Goal: Information Seeking & Learning: Find specific page/section

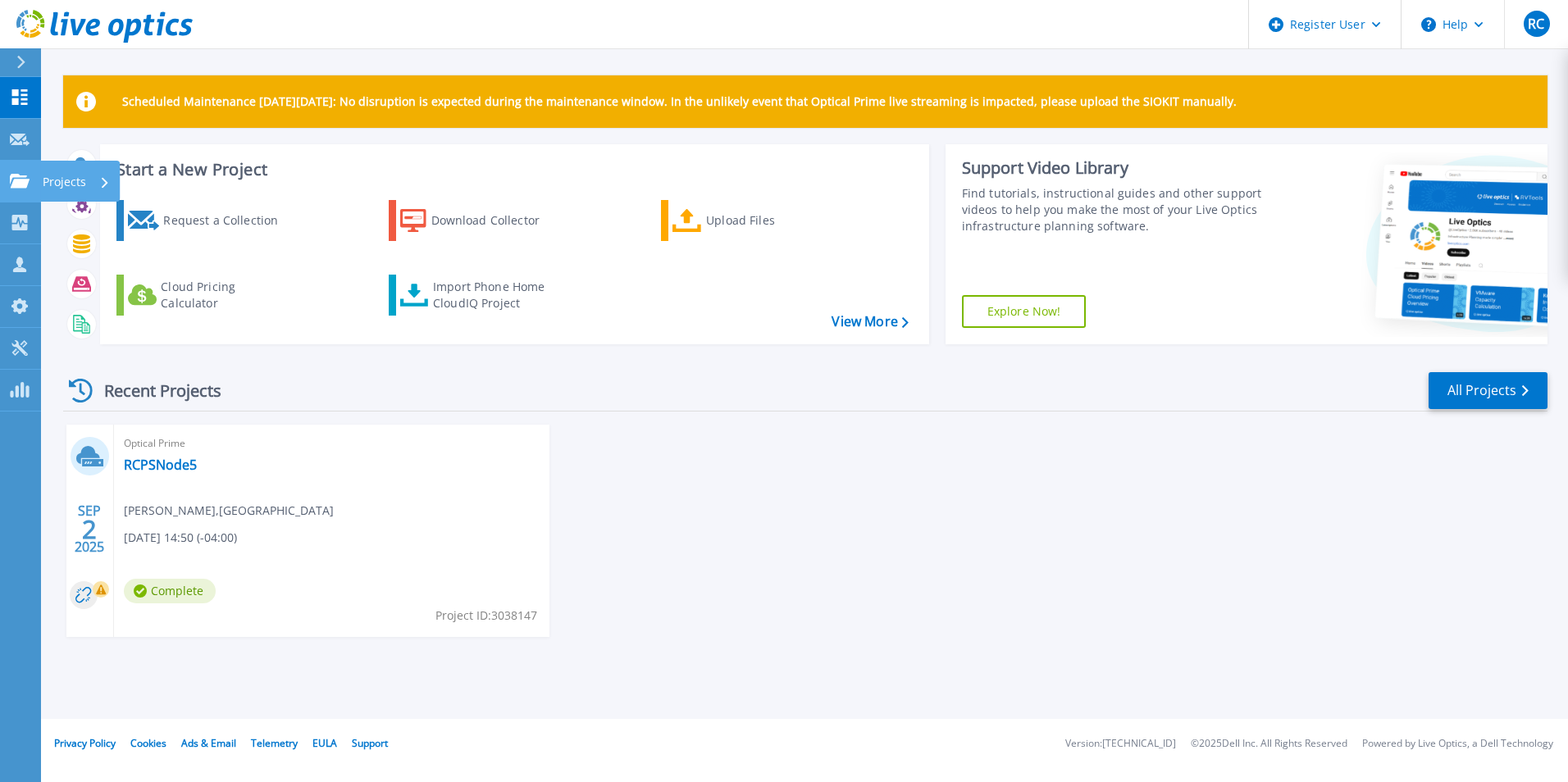
click at [63, 176] on p "Projects" at bounding box center [64, 181] width 43 height 42
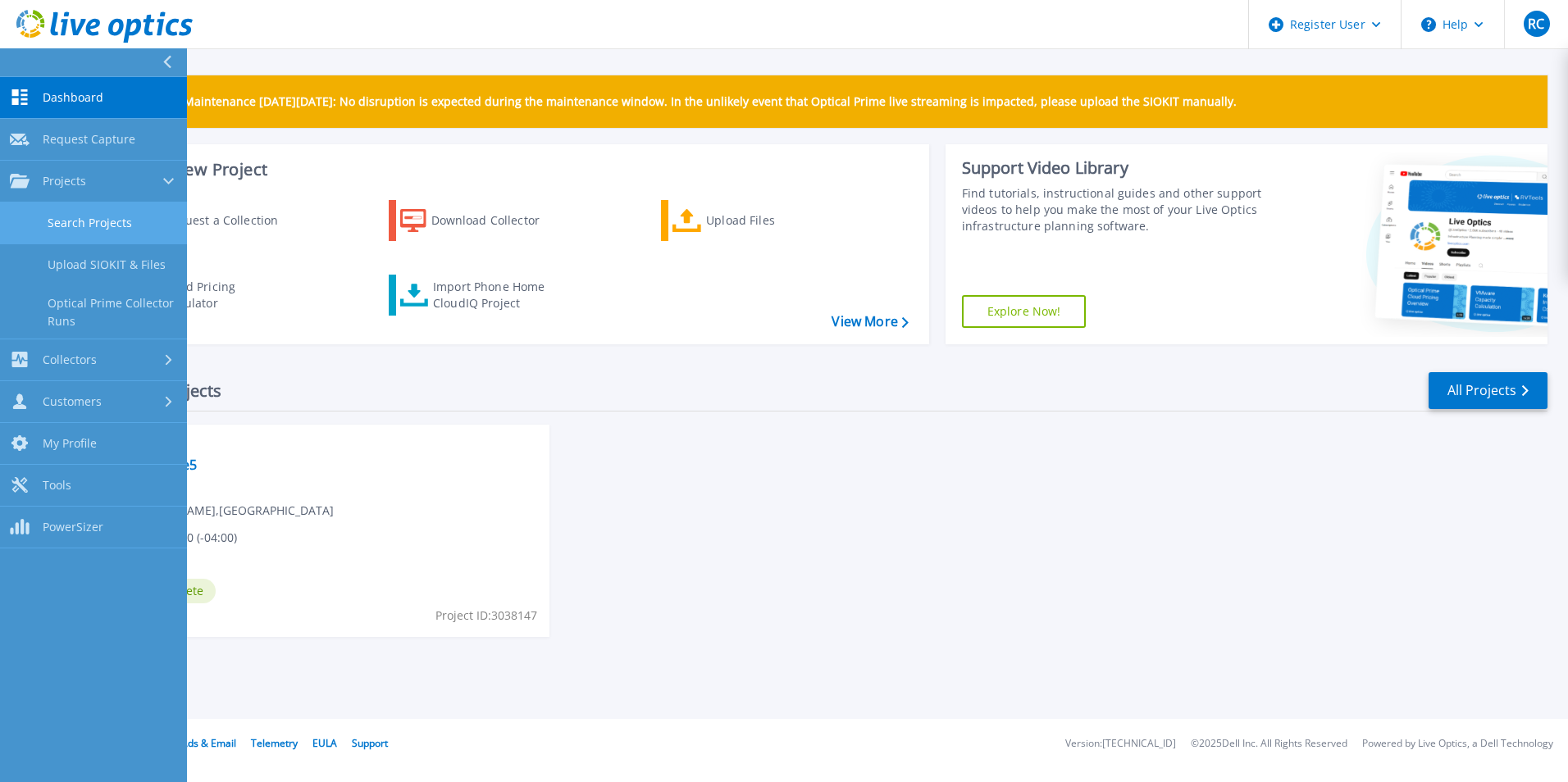
click at [126, 221] on link "Search Projects" at bounding box center [93, 223] width 187 height 41
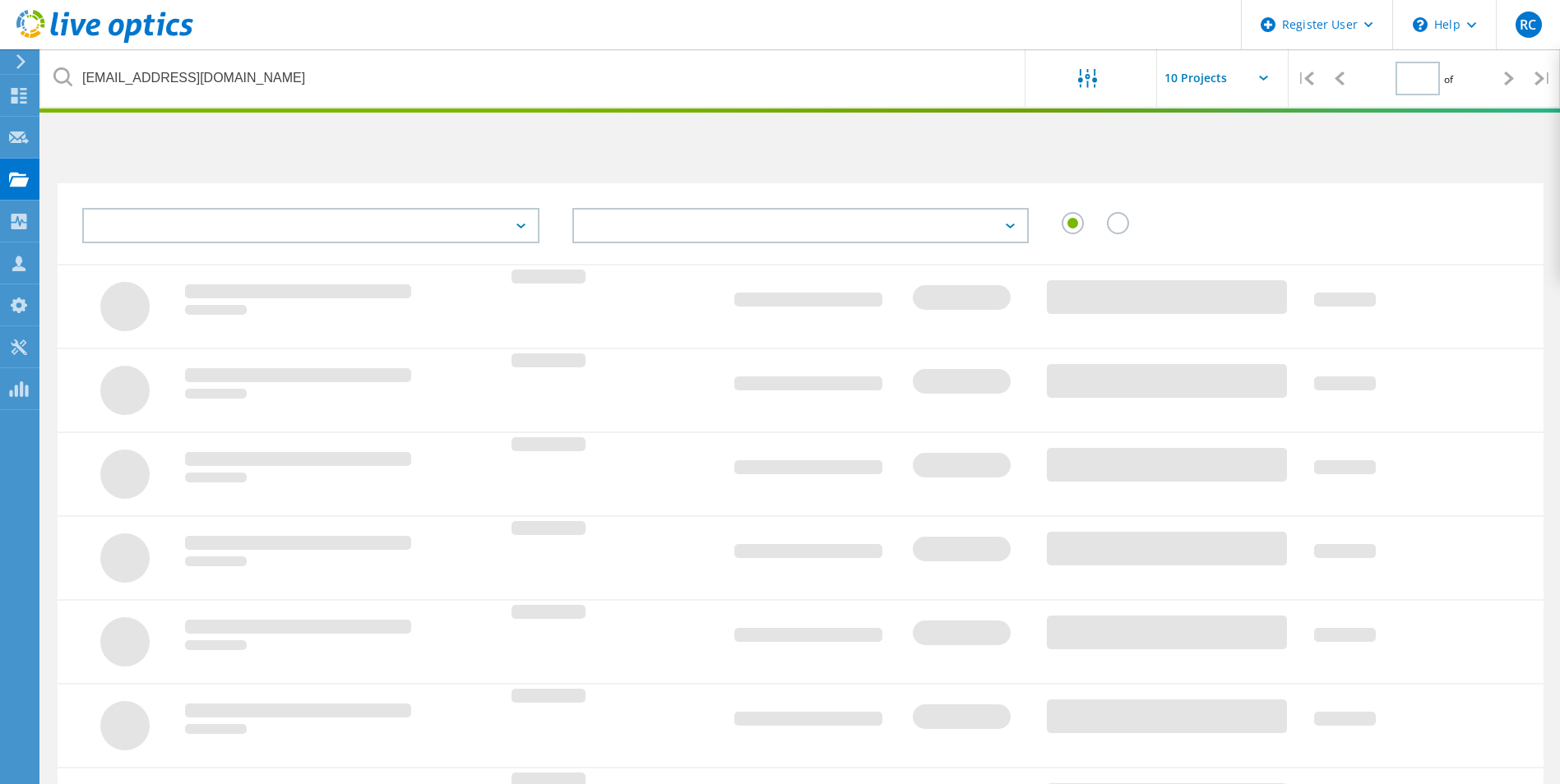
type input "1"
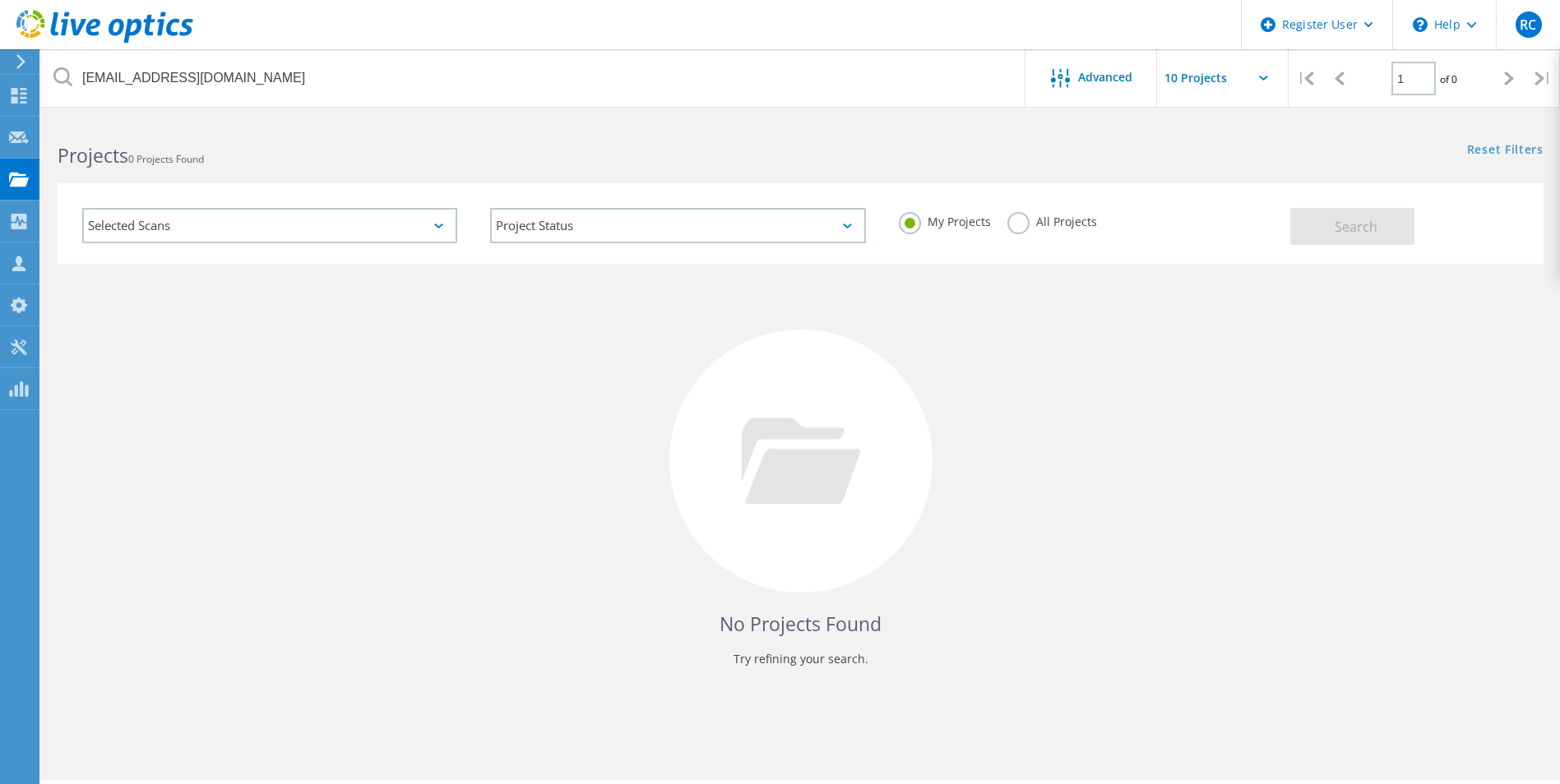
click at [1022, 227] on label "All Projects" at bounding box center [1052, 220] width 89 height 16
click at [0, 0] on input "All Projects" at bounding box center [0, 0] width 0 height 0
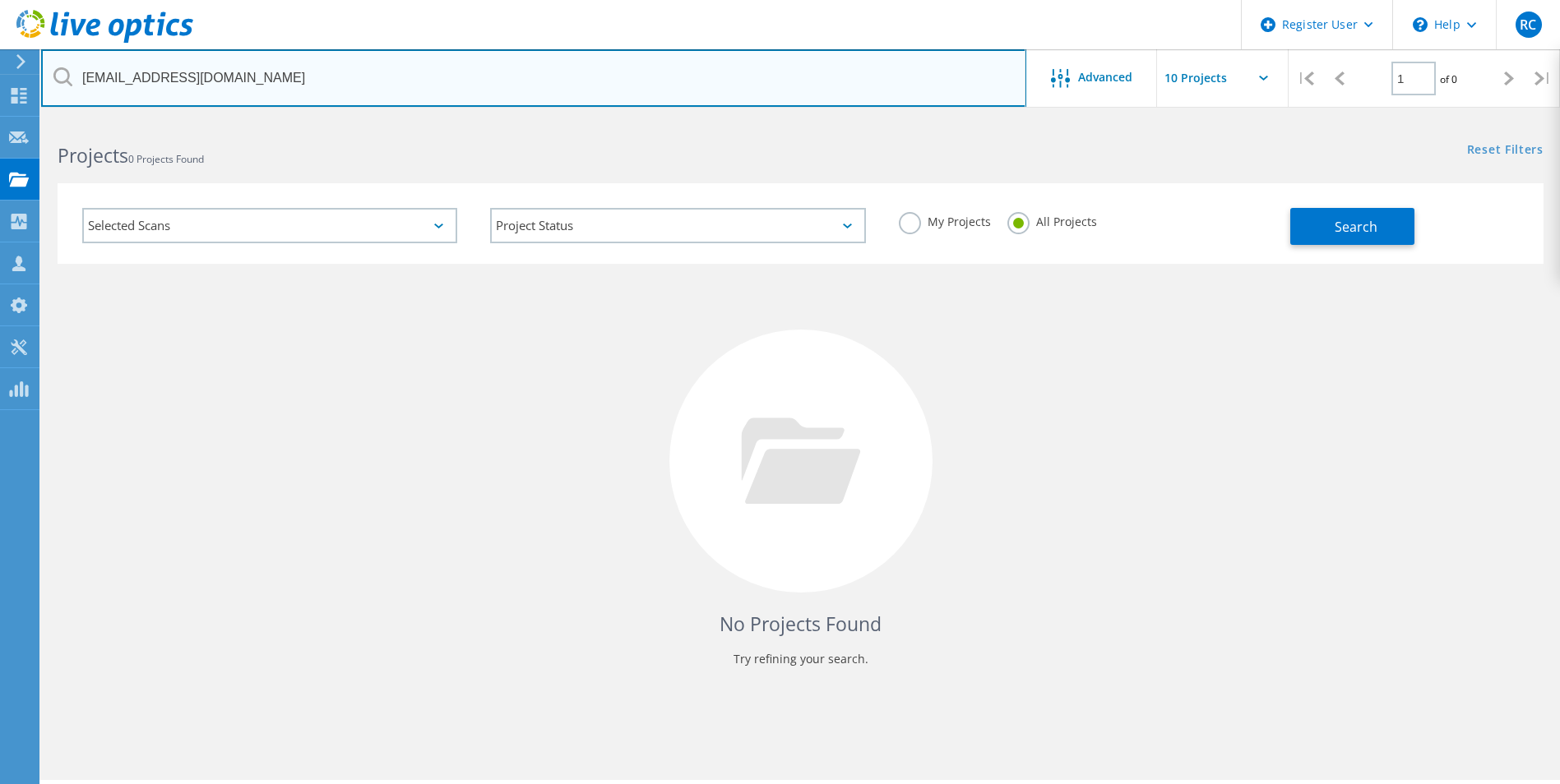
click at [646, 94] on input "cdial@coffeecountygov.com" at bounding box center [533, 78] width 985 height 57
drag, startPoint x: 646, startPoint y: 94, endPoint x: 77, endPoint y: 93, distance: 569.0
click at [77, 93] on input "cdial@coffeecountygov.com" at bounding box center [533, 78] width 985 height 57
type input "norcross"
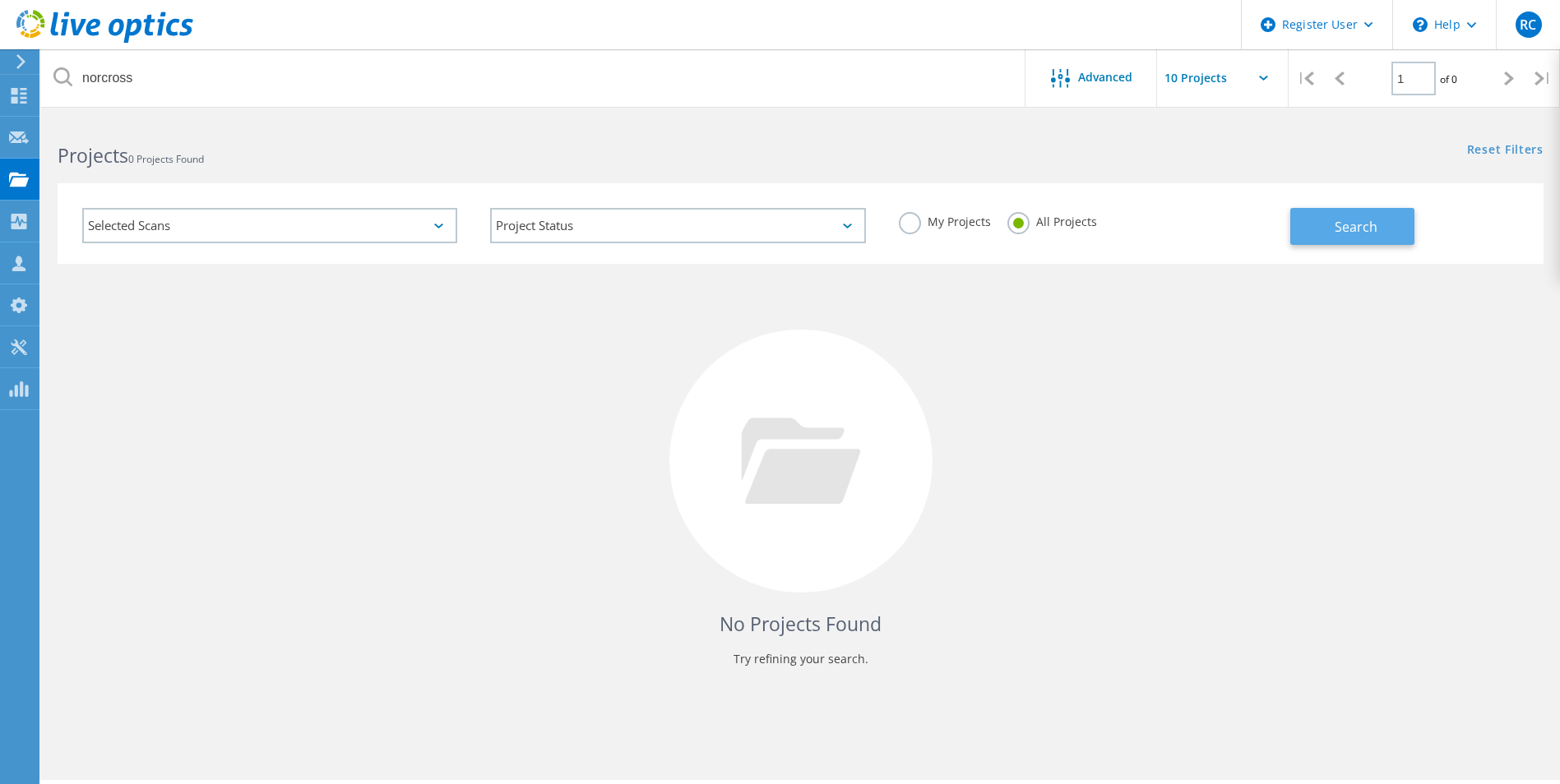
click at [1329, 214] on button "Search" at bounding box center [1352, 226] width 124 height 37
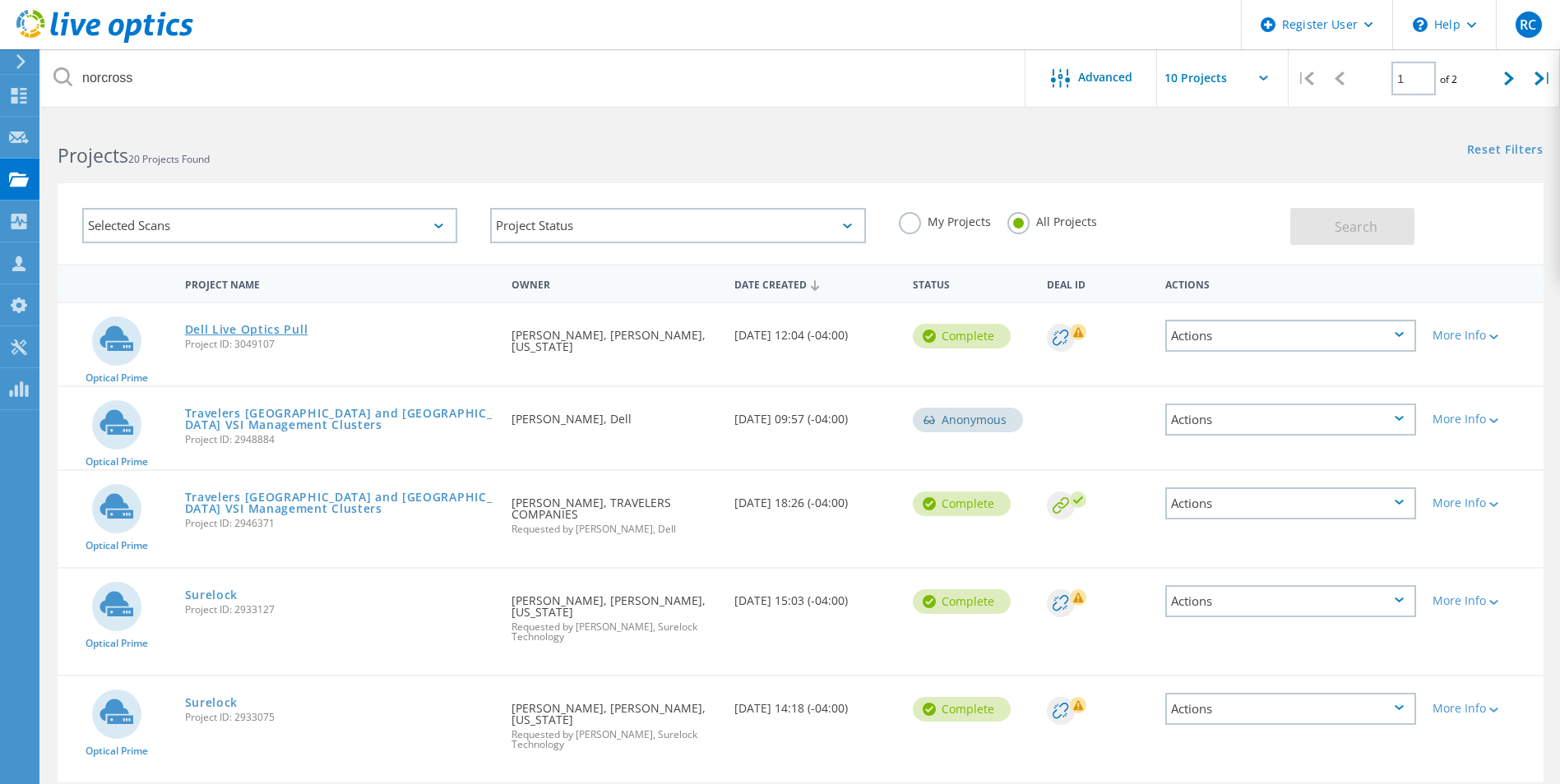
click at [283, 333] on link "Dell Live Optics Pull" at bounding box center [247, 329] width 123 height 11
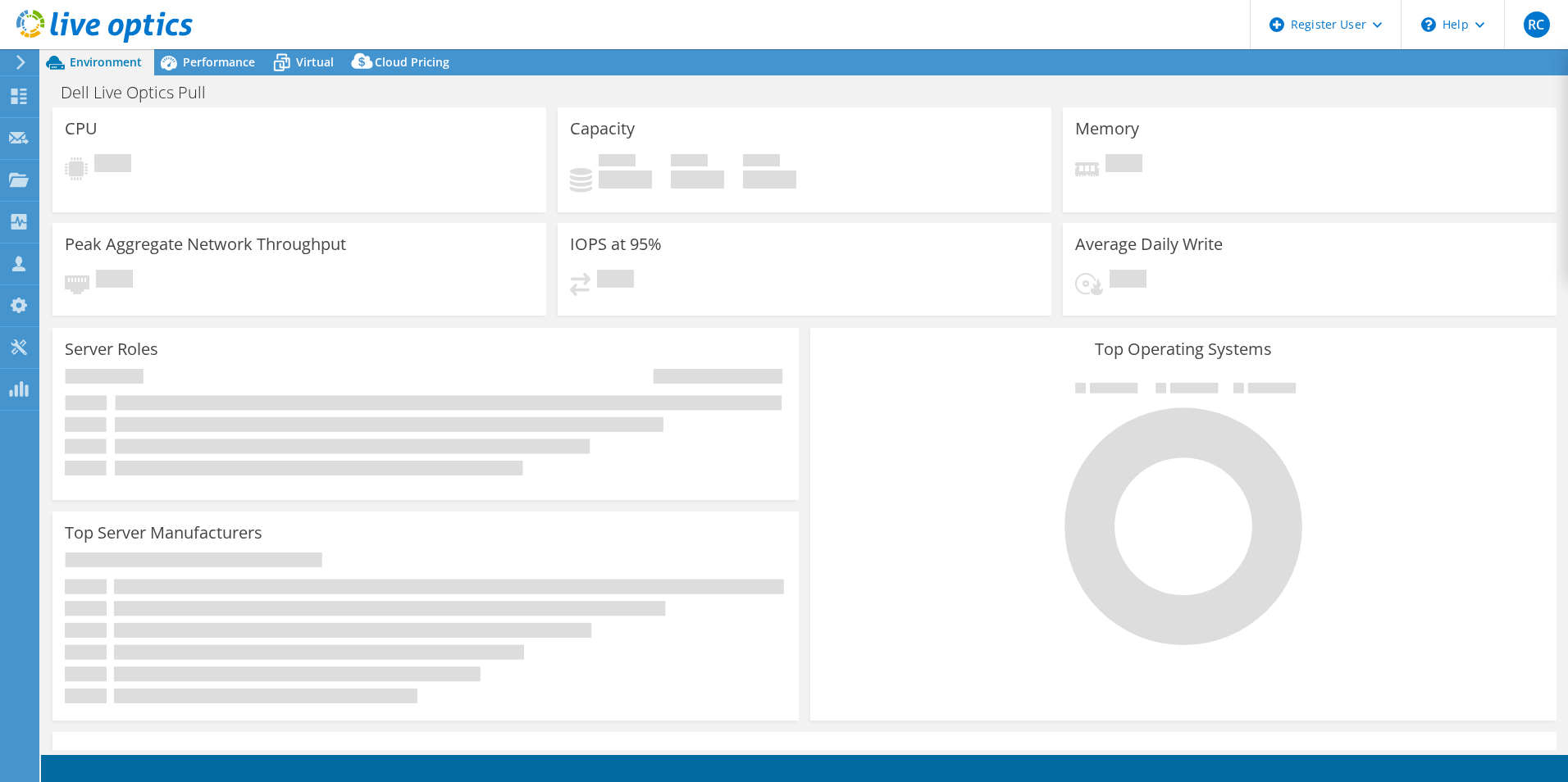
select select "USD"
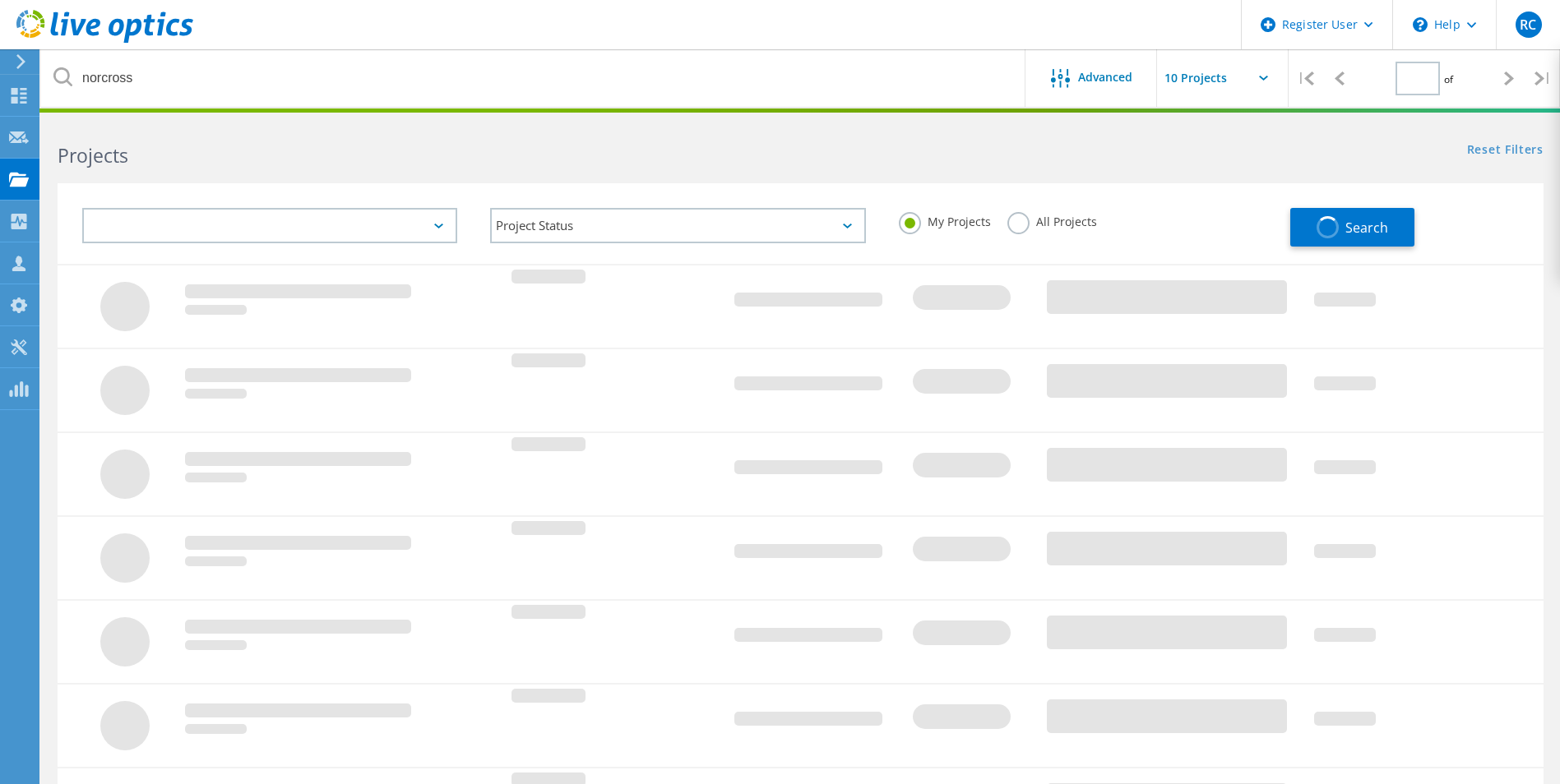
type input "1"
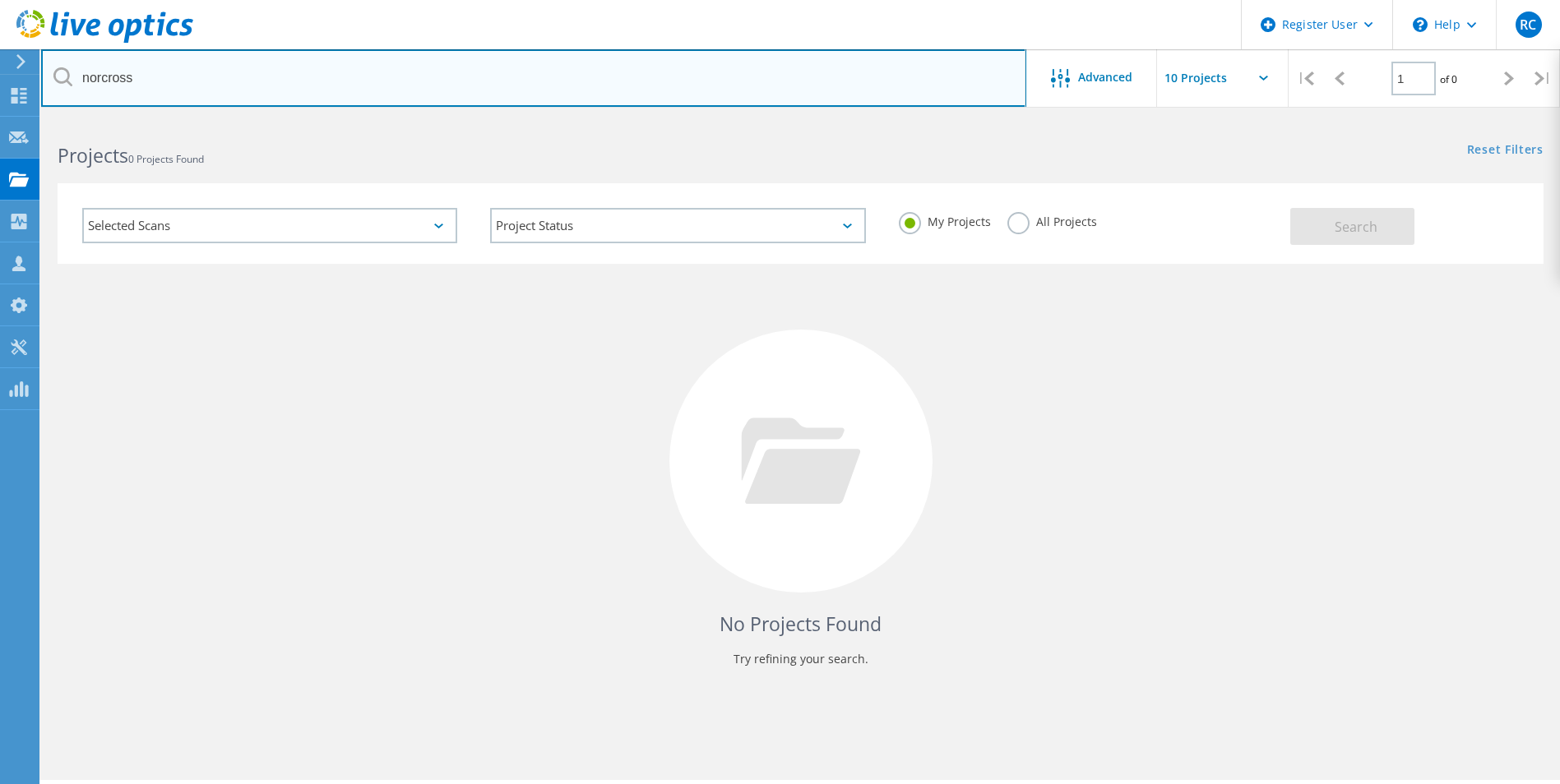
drag, startPoint x: 199, startPoint y: 80, endPoint x: 82, endPoint y: 75, distance: 117.1
click at [82, 75] on input "norcross" at bounding box center [533, 78] width 985 height 57
paste input "Tarajee White <Tarajee.White@norcrossga.net>"
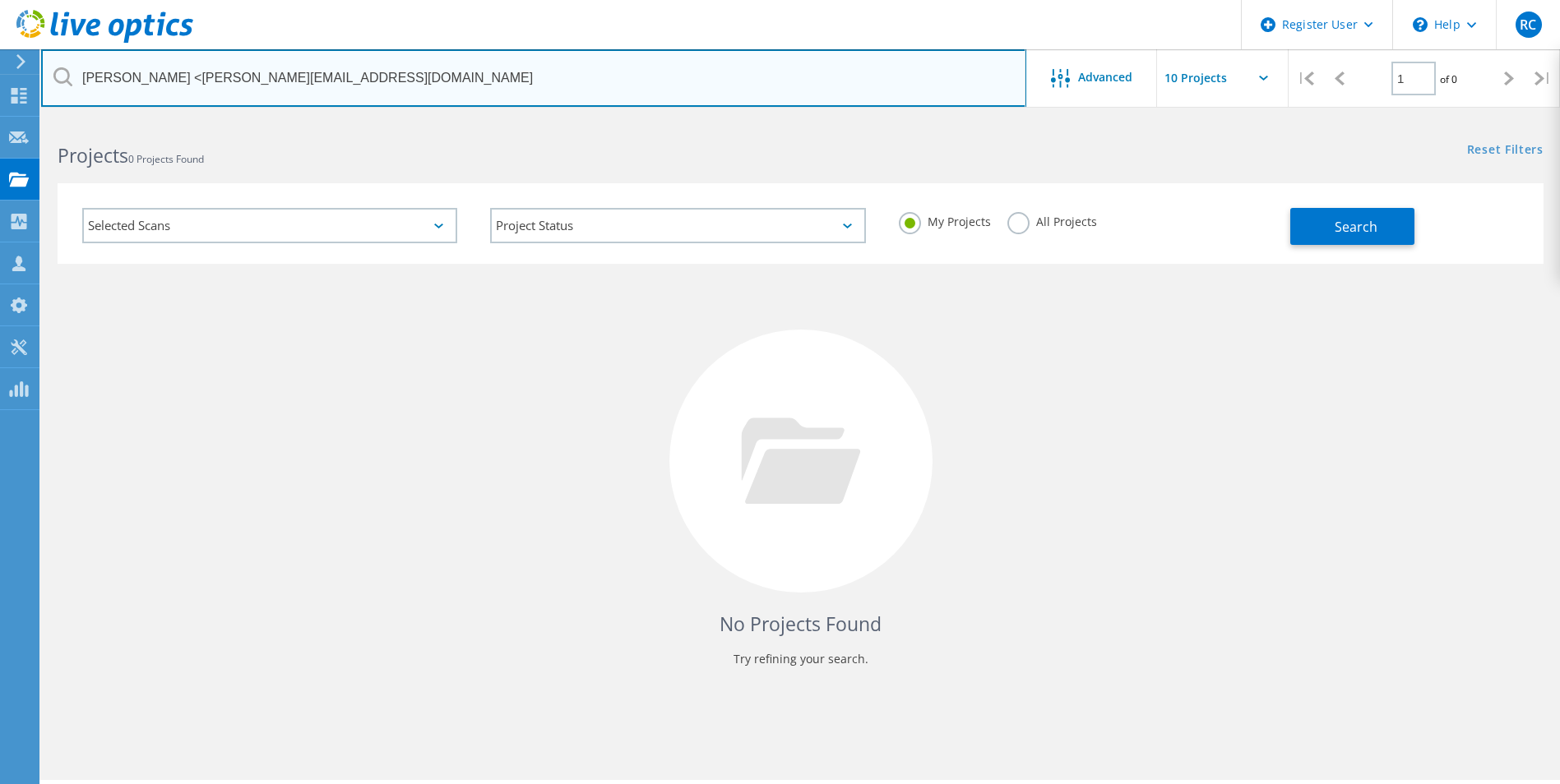
click at [174, 81] on input "Tarajee White <Tarajee.White@norcrossga.net" at bounding box center [533, 78] width 985 height 57
type input "Tarajee.White@norcrossga.net"
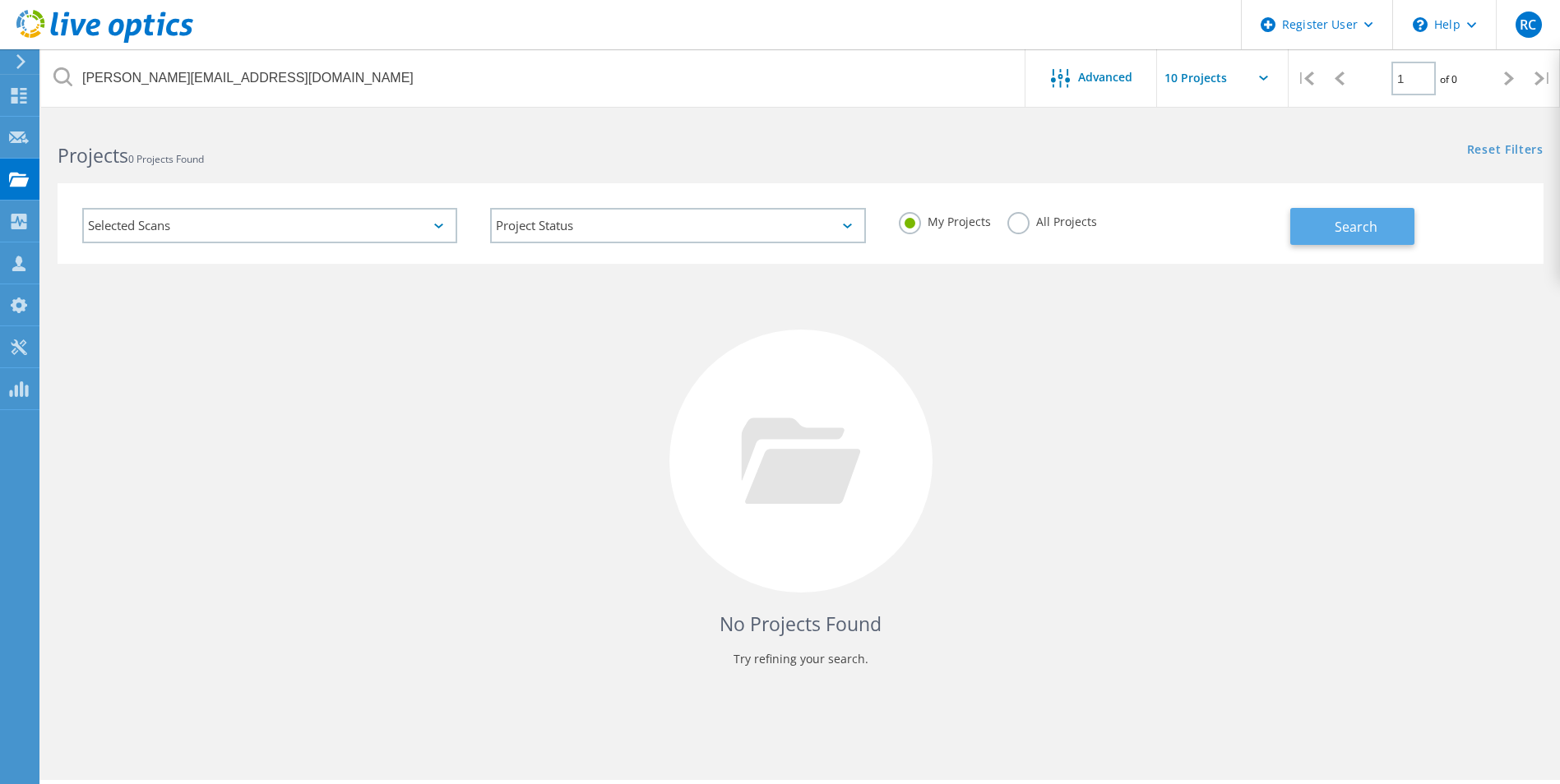
click at [1326, 227] on button "Search" at bounding box center [1352, 226] width 124 height 37
click at [1032, 224] on label "All Projects" at bounding box center [1052, 220] width 89 height 16
click at [0, 0] on input "All Projects" at bounding box center [0, 0] width 0 height 0
click at [1362, 213] on button "Search" at bounding box center [1352, 226] width 124 height 37
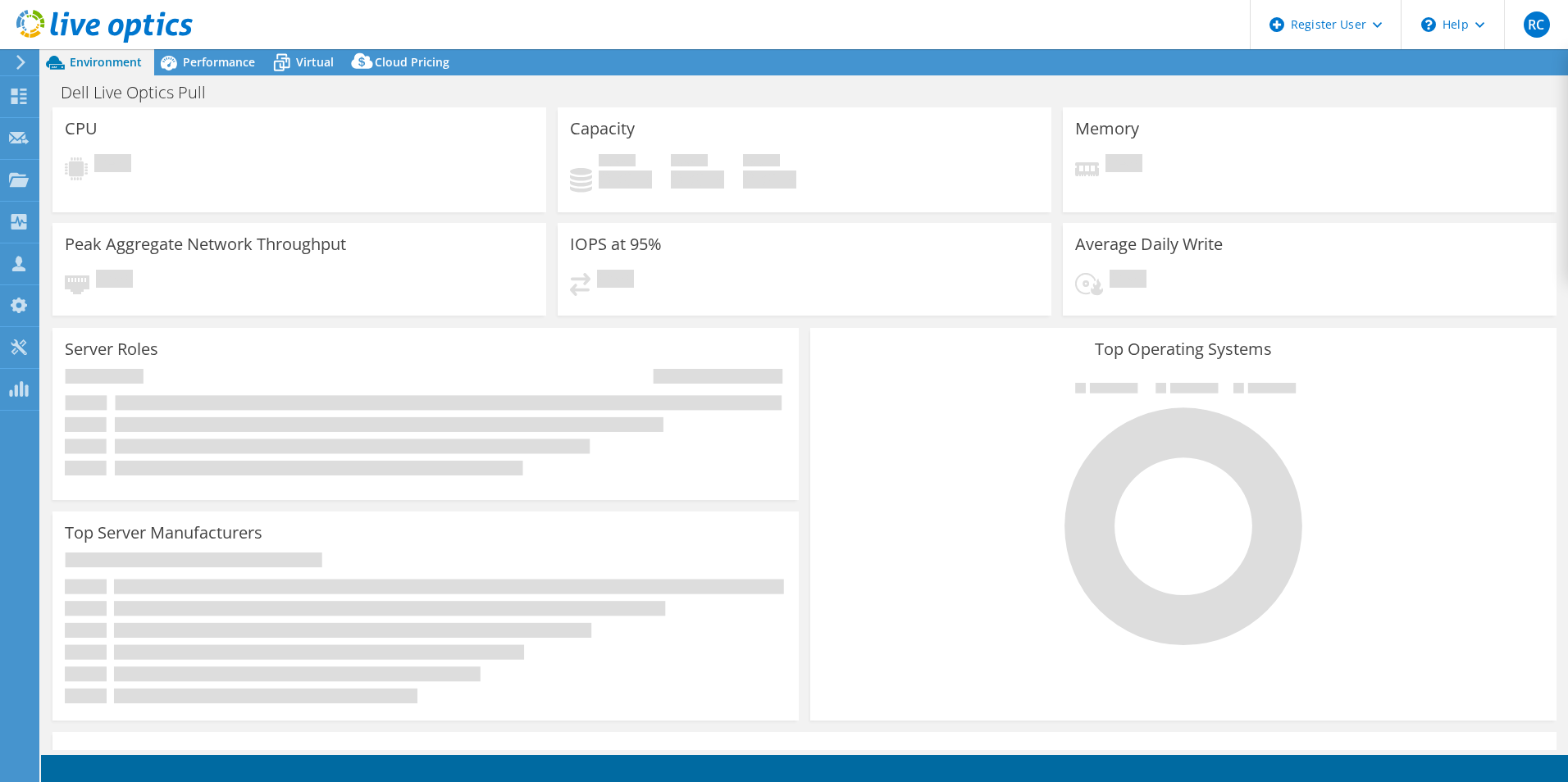
select select "USD"
